Goal: Register for event/course

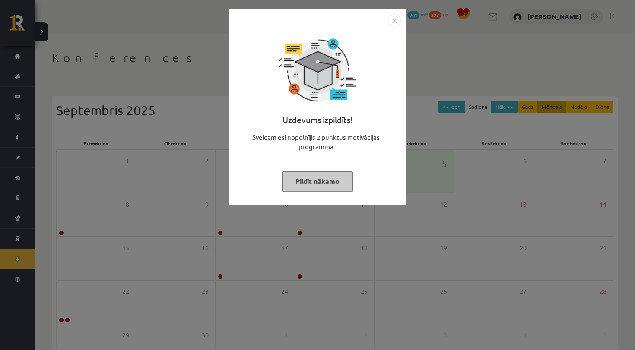
click at [392, 19] on img "Close" at bounding box center [394, 20] width 13 height 13
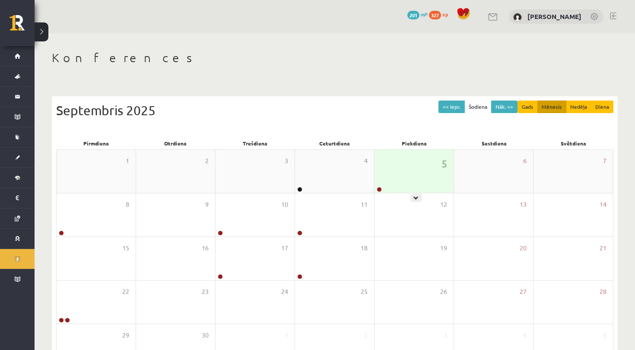
click at [389, 183] on div "5" at bounding box center [413, 171] width 79 height 43
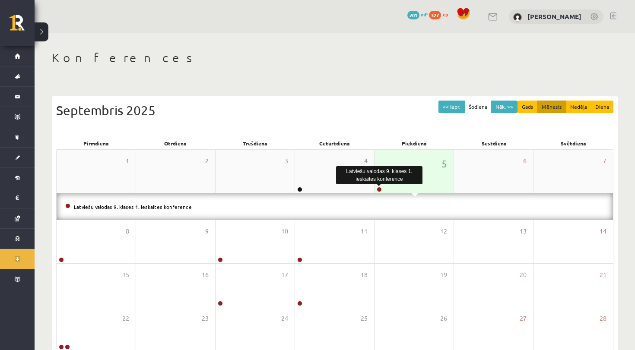
click at [380, 190] on link at bounding box center [378, 189] width 5 height 5
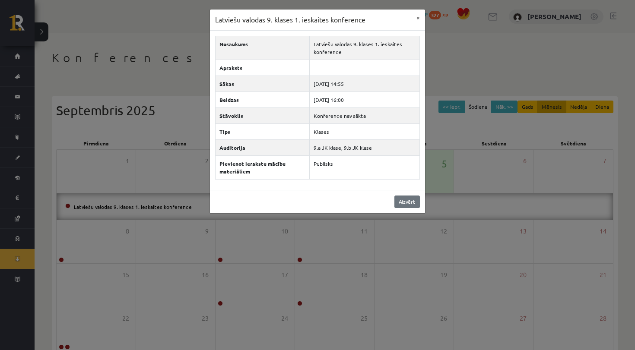
click at [409, 202] on link "Aizvērt" at bounding box center [406, 202] width 25 height 13
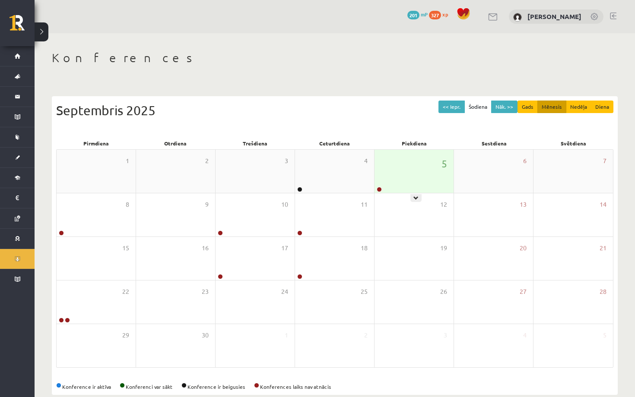
click at [415, 180] on div "5" at bounding box center [413, 171] width 79 height 43
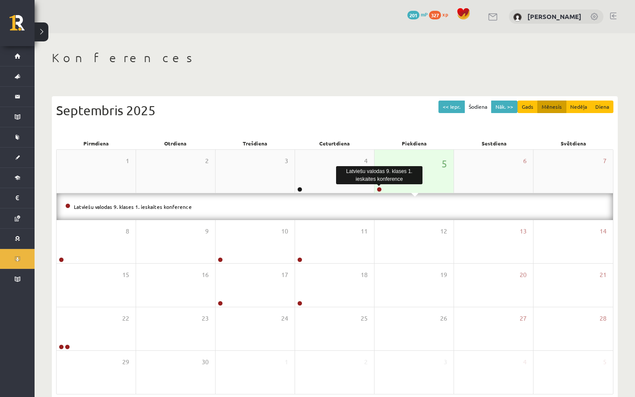
click at [379, 187] on link at bounding box center [378, 189] width 5 height 5
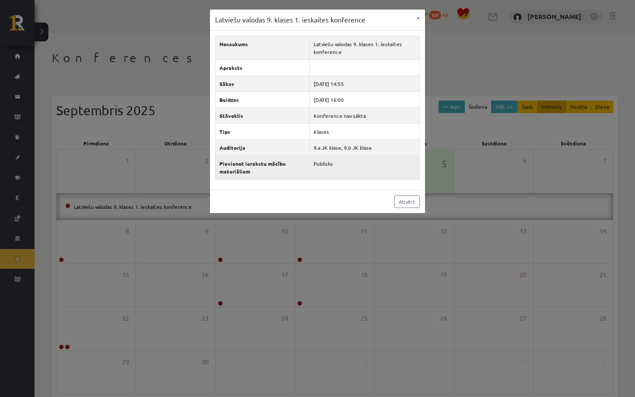
click at [332, 171] on td "Publisks" at bounding box center [364, 167] width 110 height 24
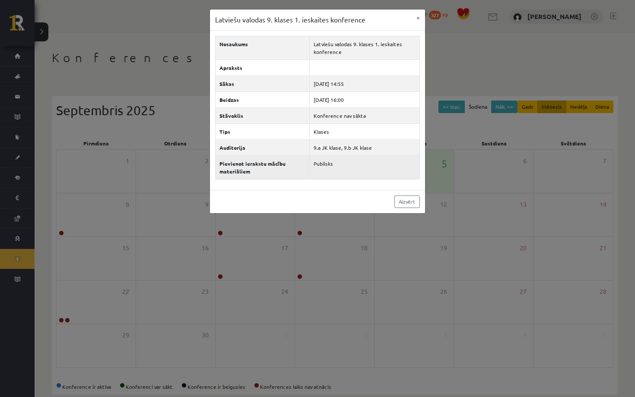
click at [332, 171] on td "Publisks" at bounding box center [364, 167] width 110 height 24
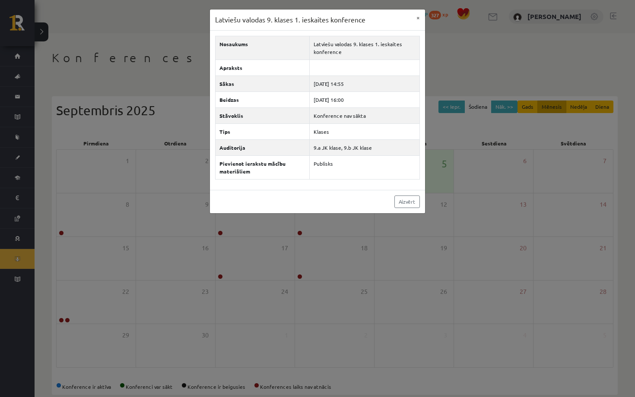
click at [403, 208] on div "Aizvērt" at bounding box center [317, 201] width 215 height 23
click at [407, 203] on link "Aizvērt" at bounding box center [406, 202] width 25 height 13
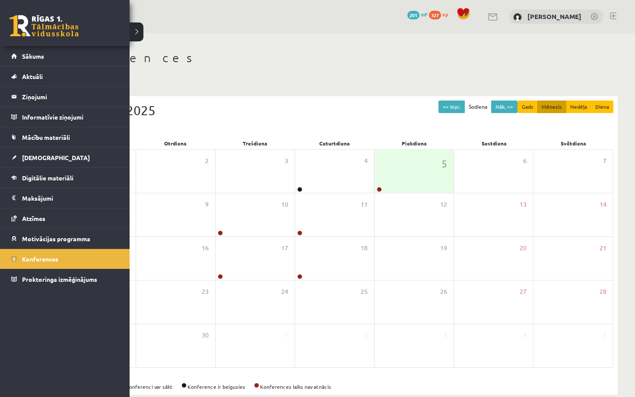
click at [17, 23] on link at bounding box center [43, 26] width 69 height 22
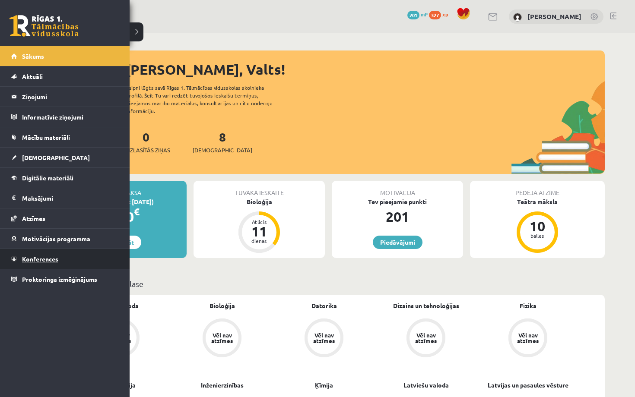
click at [33, 254] on link "Konferences" at bounding box center [64, 259] width 107 height 20
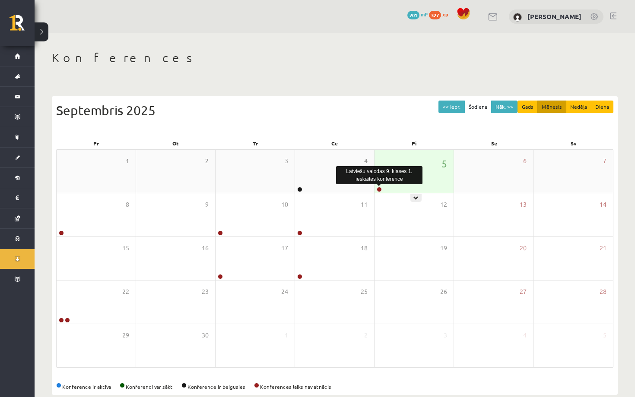
click at [378, 188] on link at bounding box center [378, 189] width 5 height 5
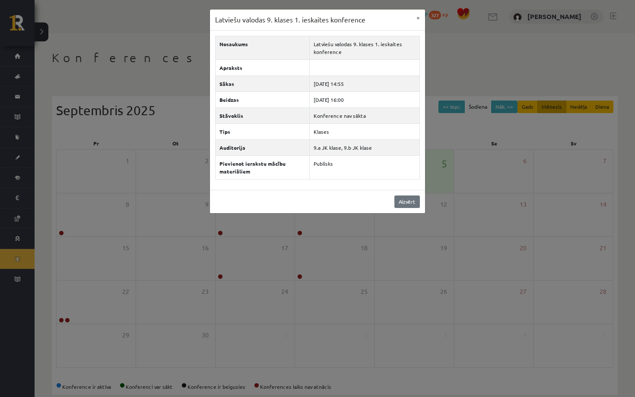
click at [405, 196] on link "Aizvērt" at bounding box center [406, 202] width 25 height 13
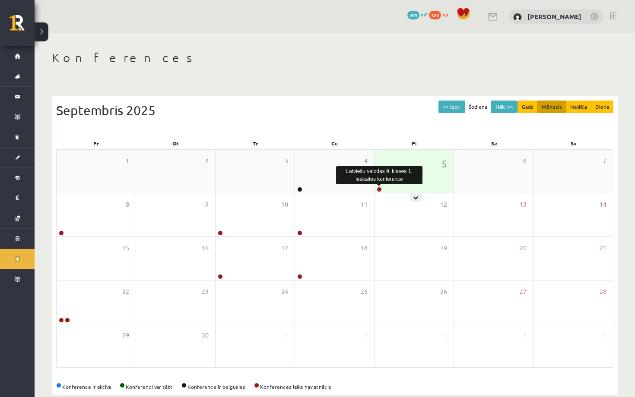
click at [377, 188] on link at bounding box center [378, 189] width 5 height 5
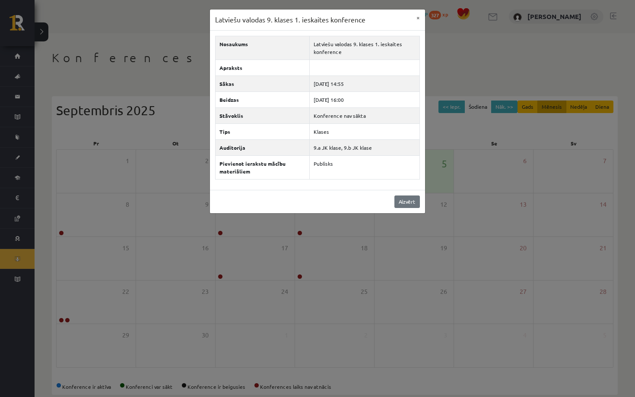
click at [407, 205] on link "Aizvērt" at bounding box center [406, 202] width 25 height 13
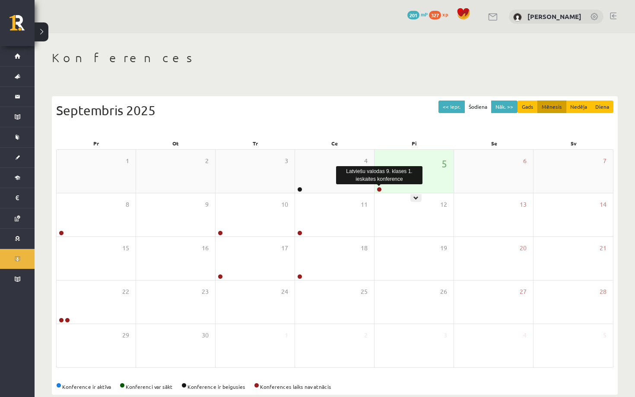
click at [377, 188] on link at bounding box center [378, 189] width 5 height 5
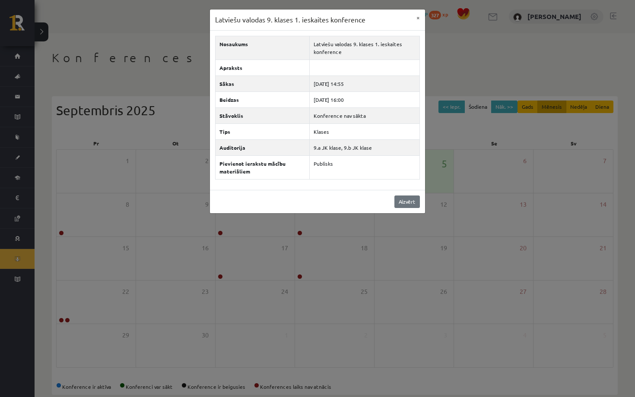
click at [403, 203] on link "Aizvērt" at bounding box center [406, 202] width 25 height 13
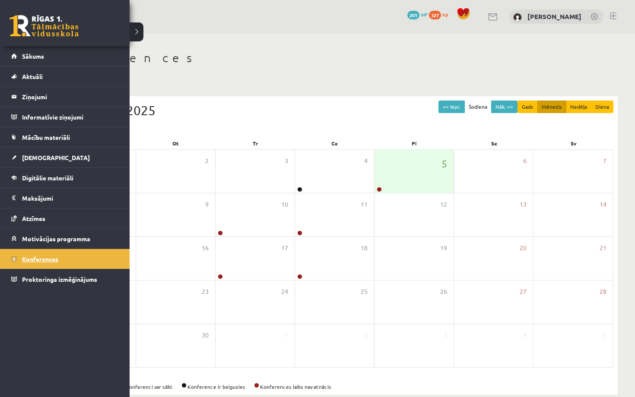
click at [38, 259] on span "Konferences" at bounding box center [40, 259] width 36 height 8
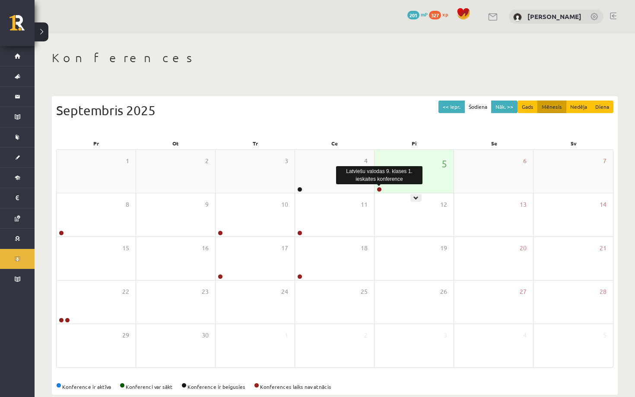
click at [379, 190] on link at bounding box center [378, 189] width 5 height 5
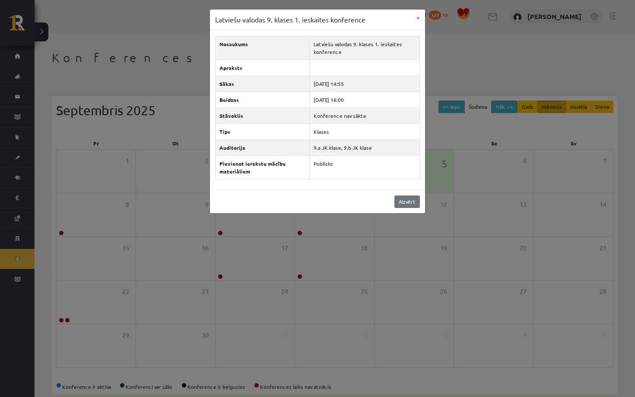
click at [406, 202] on link "Aizvērt" at bounding box center [406, 202] width 25 height 13
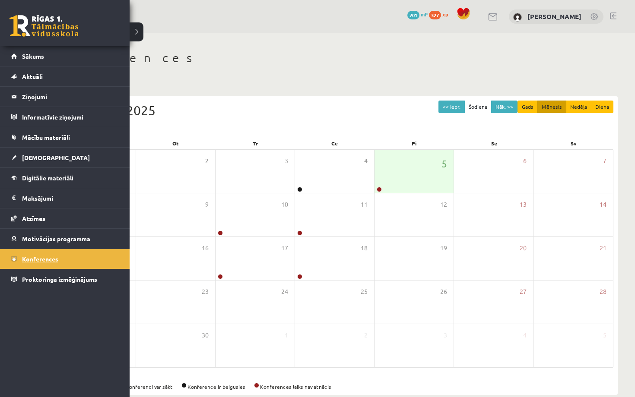
click at [24, 256] on span "Konferences" at bounding box center [40, 259] width 36 height 8
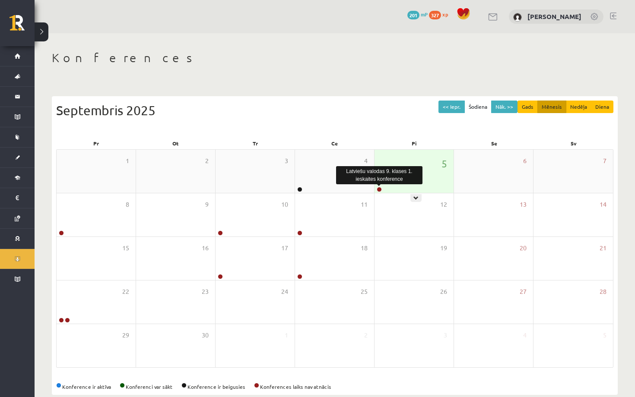
click at [380, 190] on link at bounding box center [378, 189] width 5 height 5
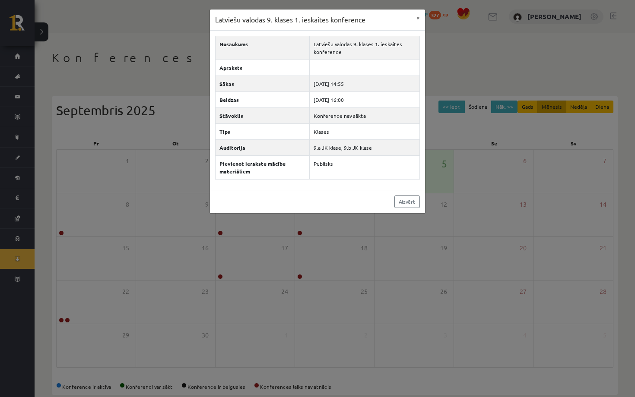
click at [415, 208] on div "Aizvērt" at bounding box center [317, 201] width 215 height 23
click at [411, 204] on link "Aizvērt" at bounding box center [406, 202] width 25 height 13
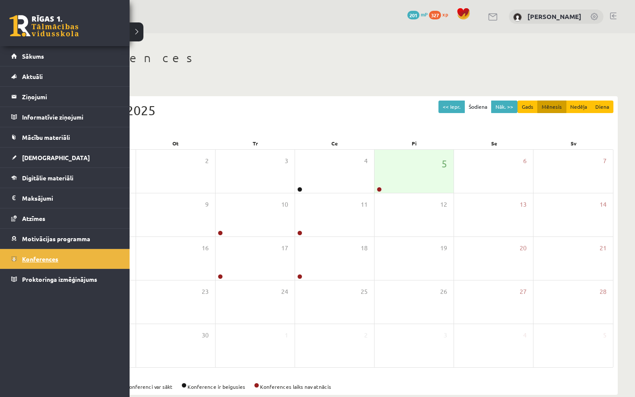
click at [23, 265] on link "Konferences" at bounding box center [64, 259] width 107 height 20
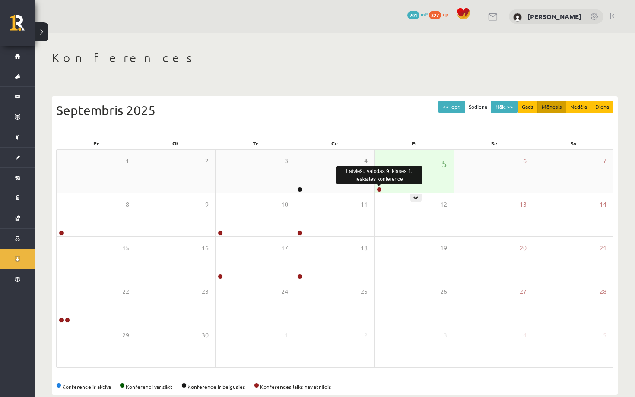
click at [380, 189] on link at bounding box center [378, 189] width 5 height 5
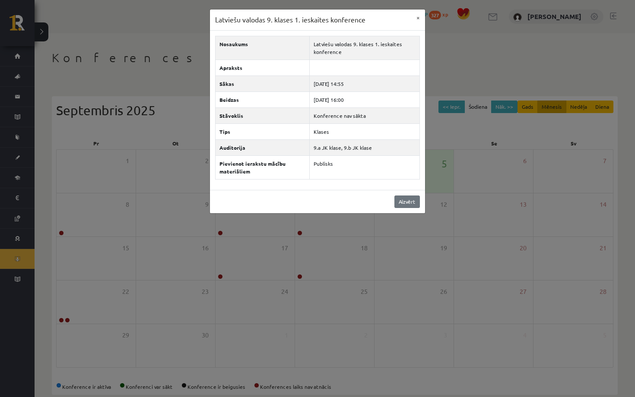
click at [407, 204] on link "Aizvērt" at bounding box center [406, 202] width 25 height 13
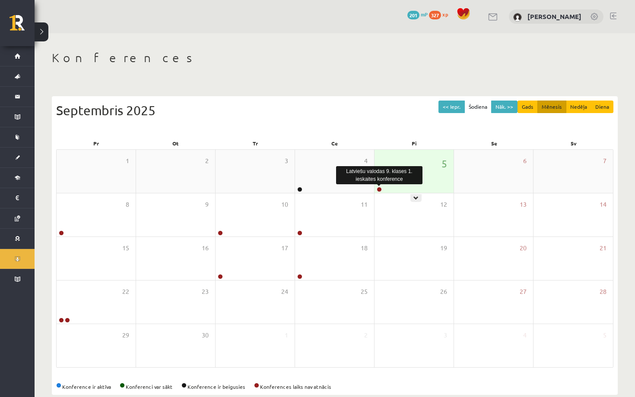
click at [379, 190] on link at bounding box center [378, 189] width 5 height 5
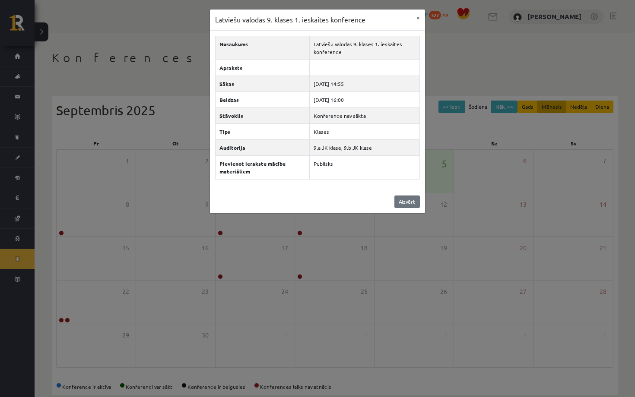
click at [408, 207] on link "Aizvērt" at bounding box center [406, 202] width 25 height 13
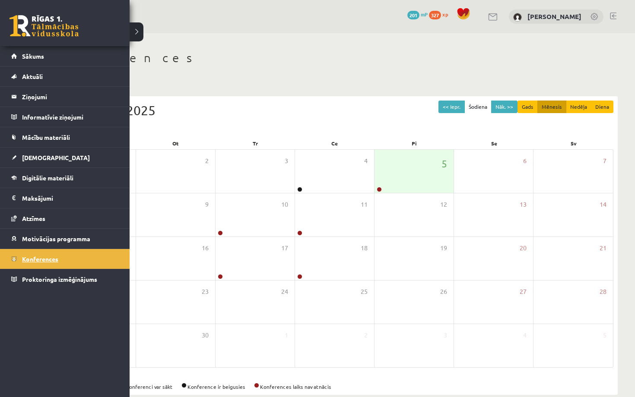
click at [24, 259] on span "Konferences" at bounding box center [40, 259] width 36 height 8
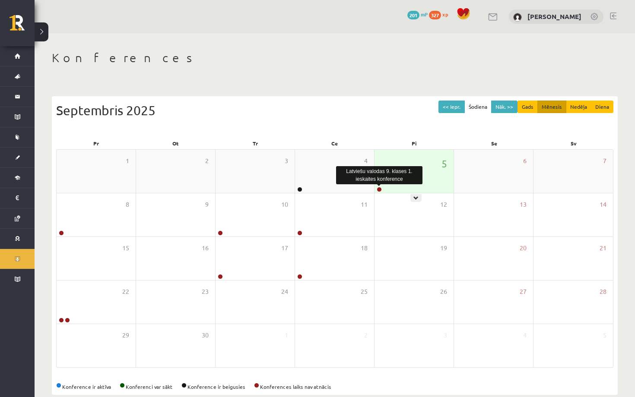
click at [381, 190] on link at bounding box center [378, 189] width 5 height 5
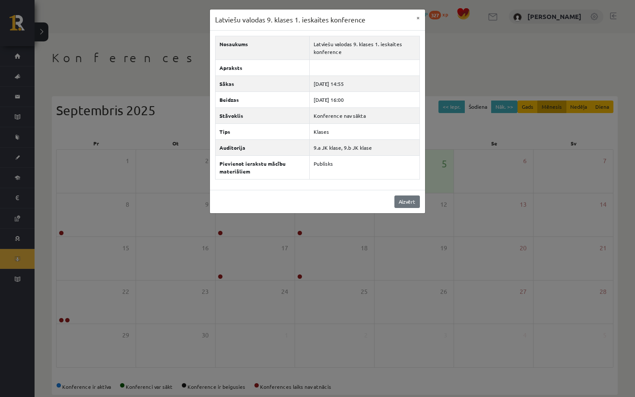
click at [399, 196] on link "Aizvērt" at bounding box center [406, 202] width 25 height 13
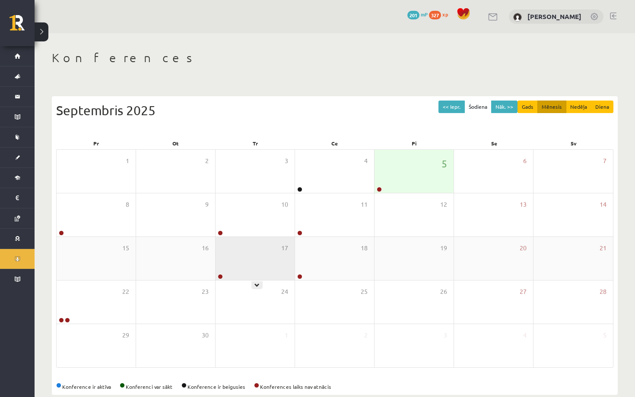
click at [217, 277] on div at bounding box center [219, 277] width 8 height 6
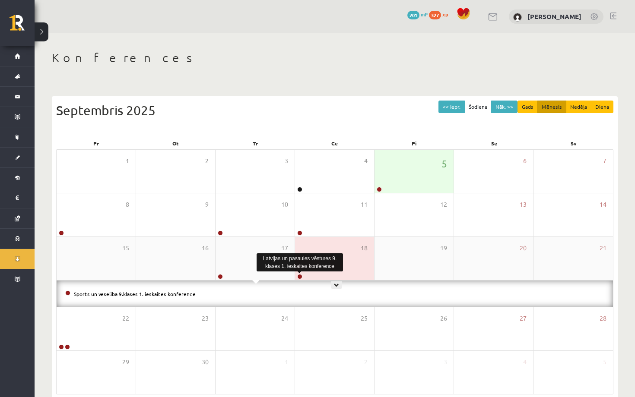
click at [300, 277] on link at bounding box center [299, 276] width 5 height 5
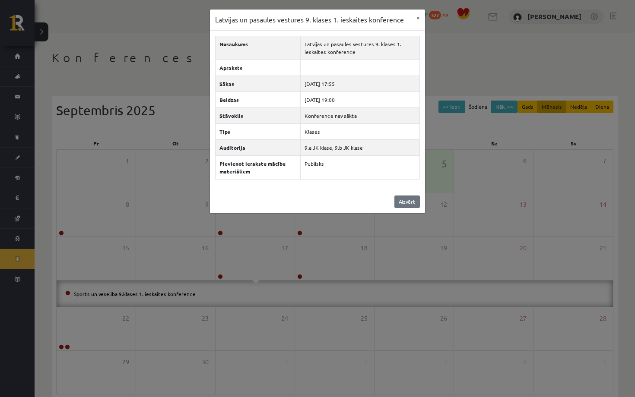
click at [414, 199] on link "Aizvērt" at bounding box center [406, 202] width 25 height 13
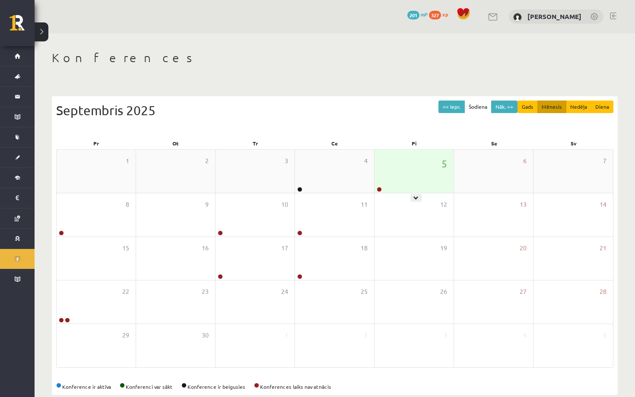
click at [380, 191] on div at bounding box center [378, 190] width 8 height 6
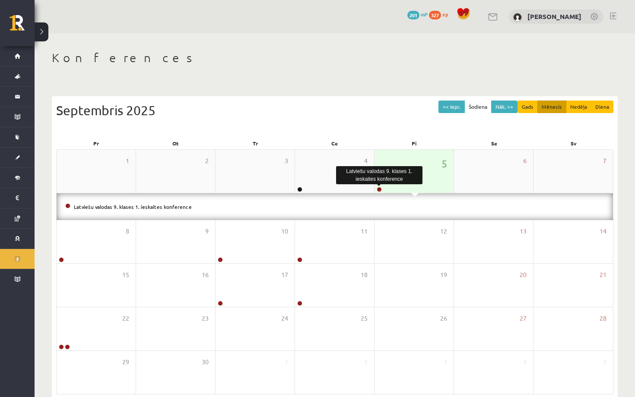
click at [378, 189] on link at bounding box center [378, 189] width 5 height 5
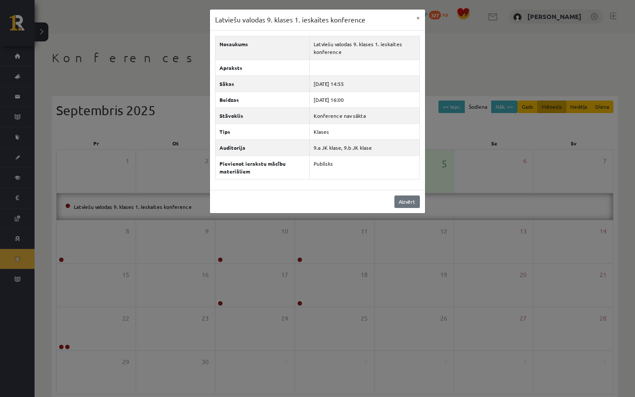
click at [412, 197] on link "Aizvērt" at bounding box center [406, 202] width 25 height 13
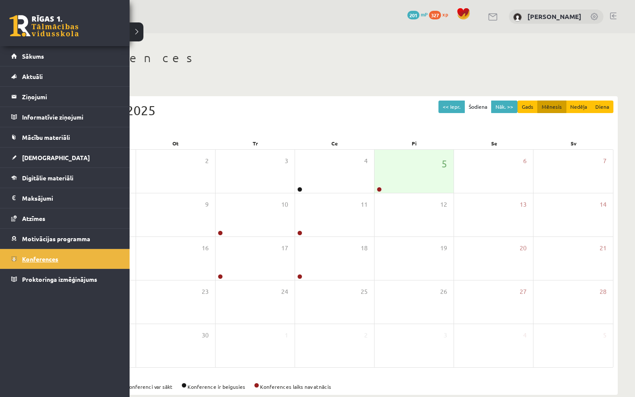
click at [37, 259] on span "Konferences" at bounding box center [40, 259] width 36 height 8
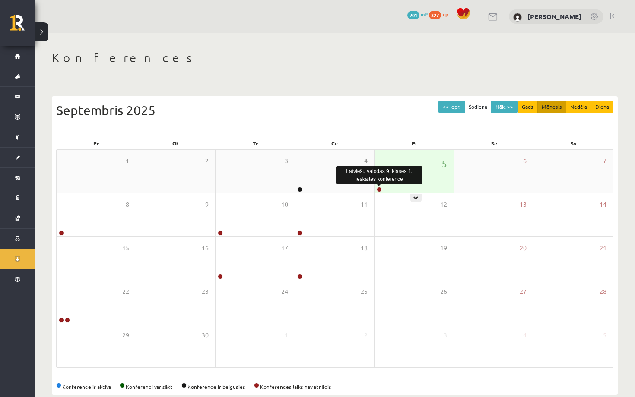
click at [379, 188] on link at bounding box center [378, 189] width 5 height 5
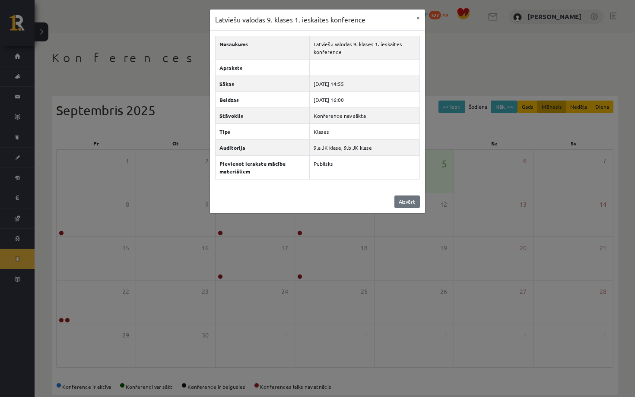
click at [403, 197] on link "Aizvērt" at bounding box center [406, 202] width 25 height 13
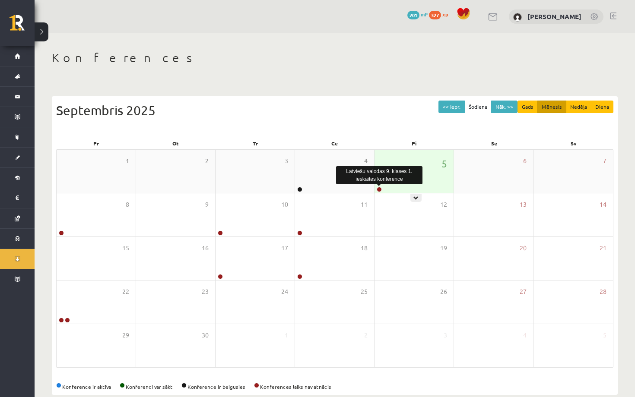
click at [380, 190] on link at bounding box center [378, 189] width 5 height 5
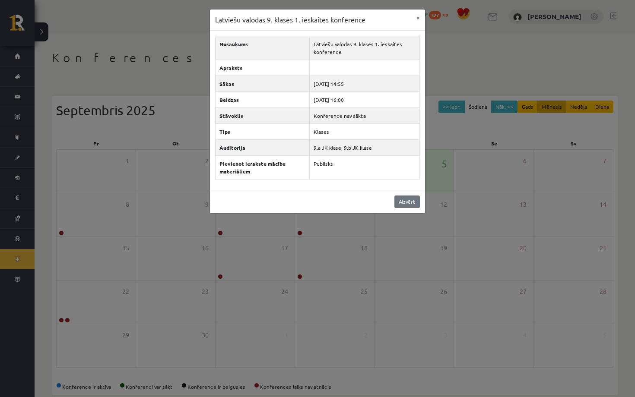
click at [405, 202] on link "Aizvērt" at bounding box center [406, 202] width 25 height 13
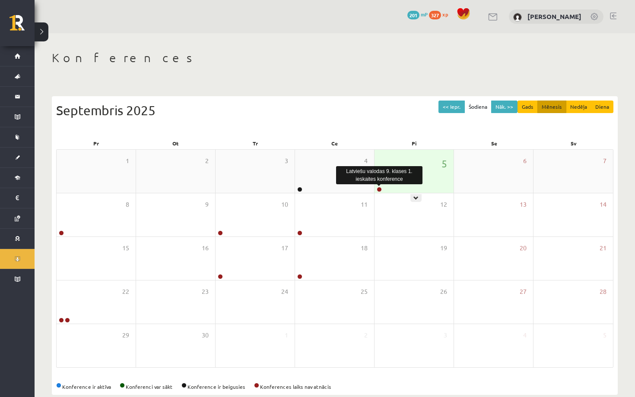
click at [379, 187] on link at bounding box center [378, 189] width 5 height 5
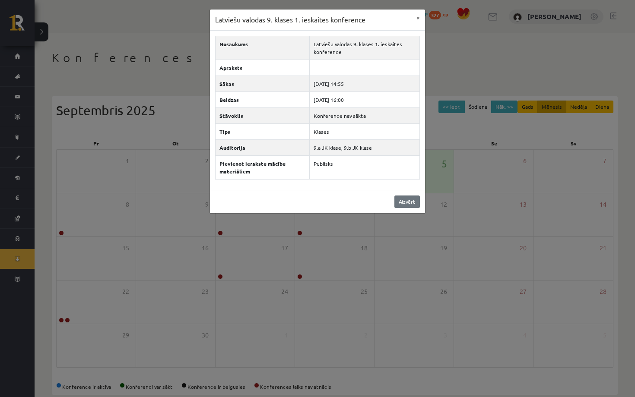
click at [406, 202] on link "Aizvērt" at bounding box center [406, 202] width 25 height 13
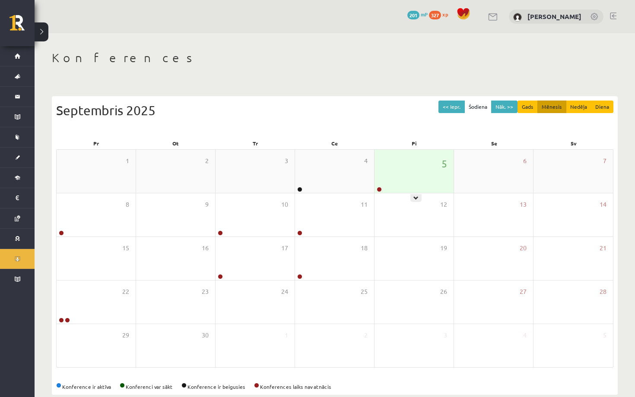
click at [415, 179] on div "5" at bounding box center [413, 171] width 79 height 43
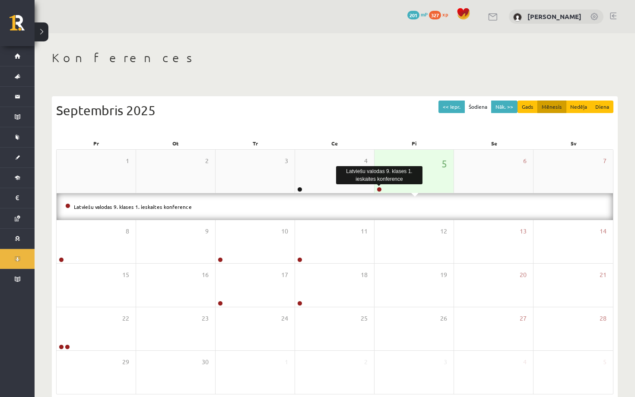
click at [380, 187] on link at bounding box center [378, 189] width 5 height 5
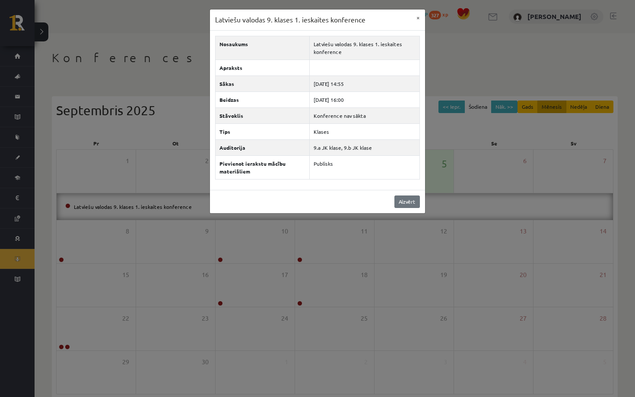
click at [404, 203] on link "Aizvērt" at bounding box center [406, 202] width 25 height 13
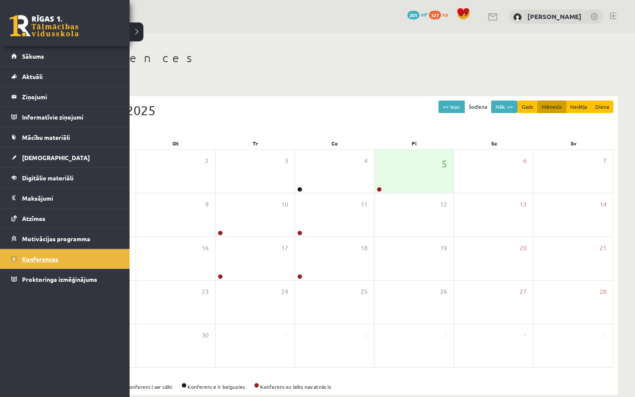
click at [28, 259] on span "Konferences" at bounding box center [40, 259] width 36 height 8
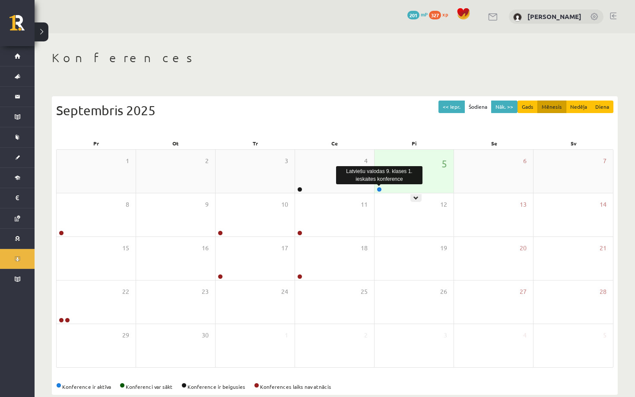
click at [381, 187] on link at bounding box center [378, 189] width 5 height 5
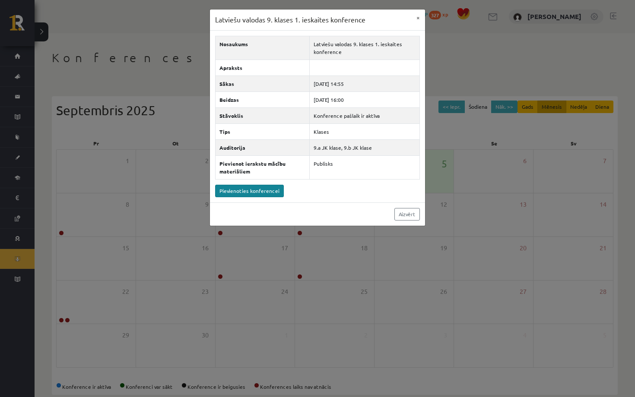
click at [256, 193] on link "Pievienoties konferencei" at bounding box center [249, 191] width 69 height 13
click at [266, 193] on link "Pievienoties konferencei" at bounding box center [249, 191] width 69 height 13
